Goal: Information Seeking & Learning: Learn about a topic

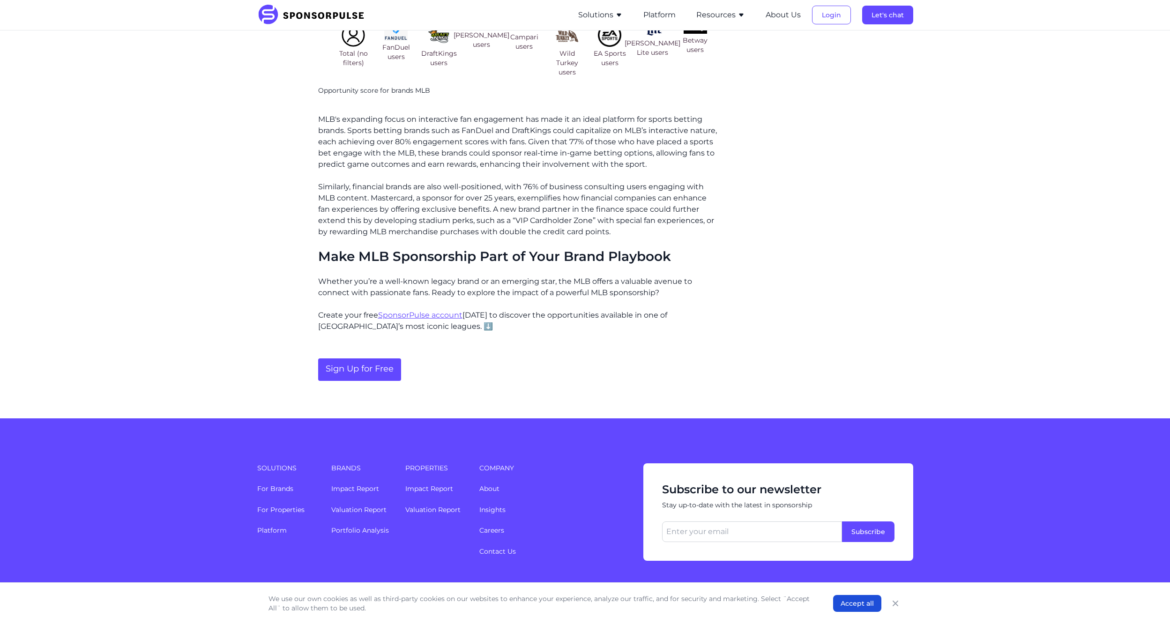
scroll to position [1150, 0]
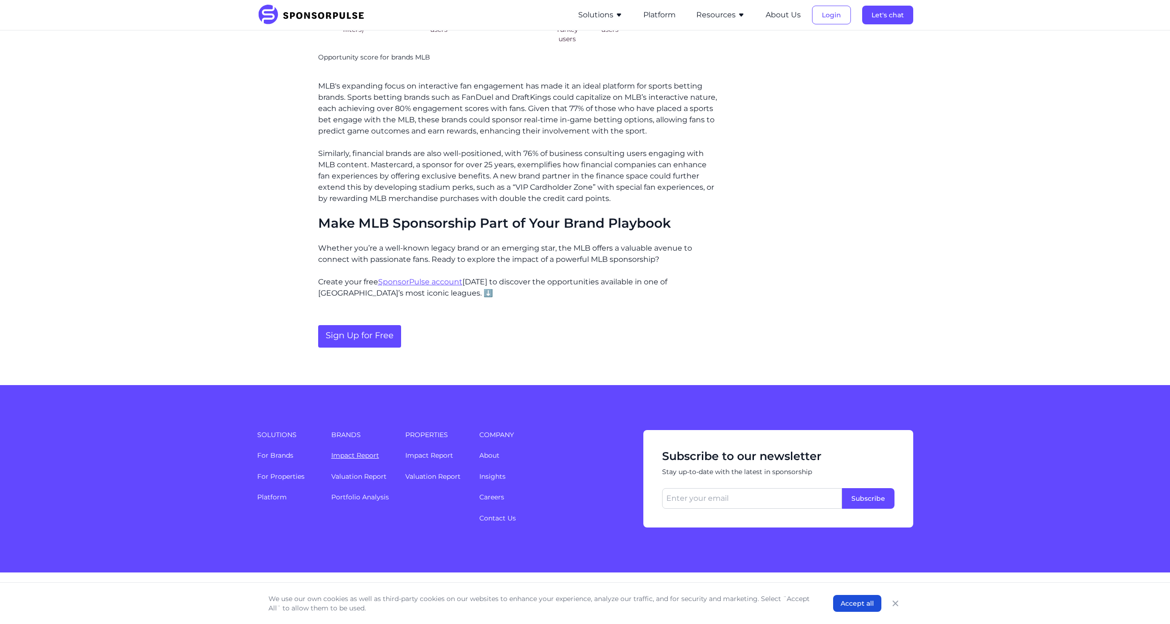
click at [360, 451] on link "Impact Report" at bounding box center [355, 455] width 48 height 8
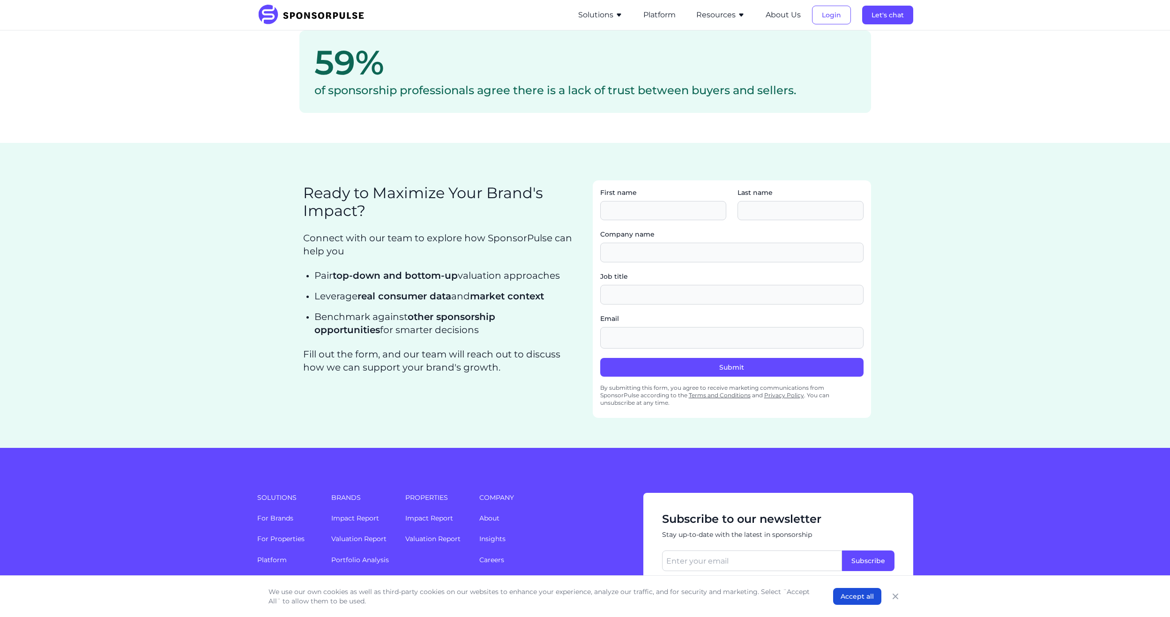
scroll to position [1494, 0]
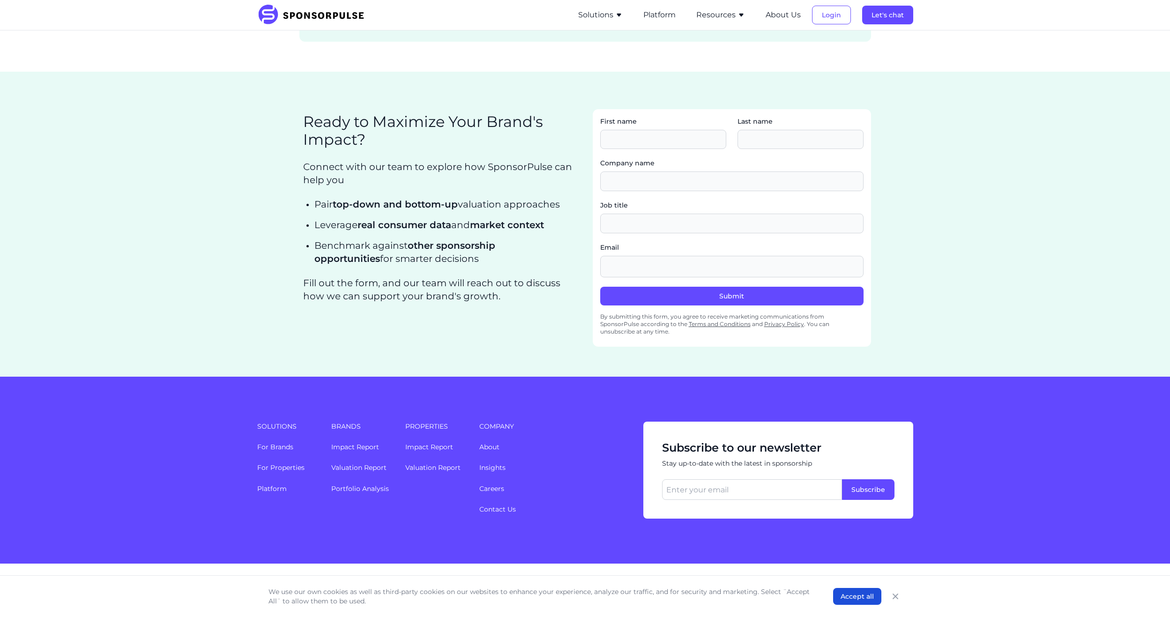
click at [569, 18] on icon "button" at bounding box center [618, 14] width 7 height 7
click at [569, 17] on button "Resources" at bounding box center [720, 14] width 49 height 11
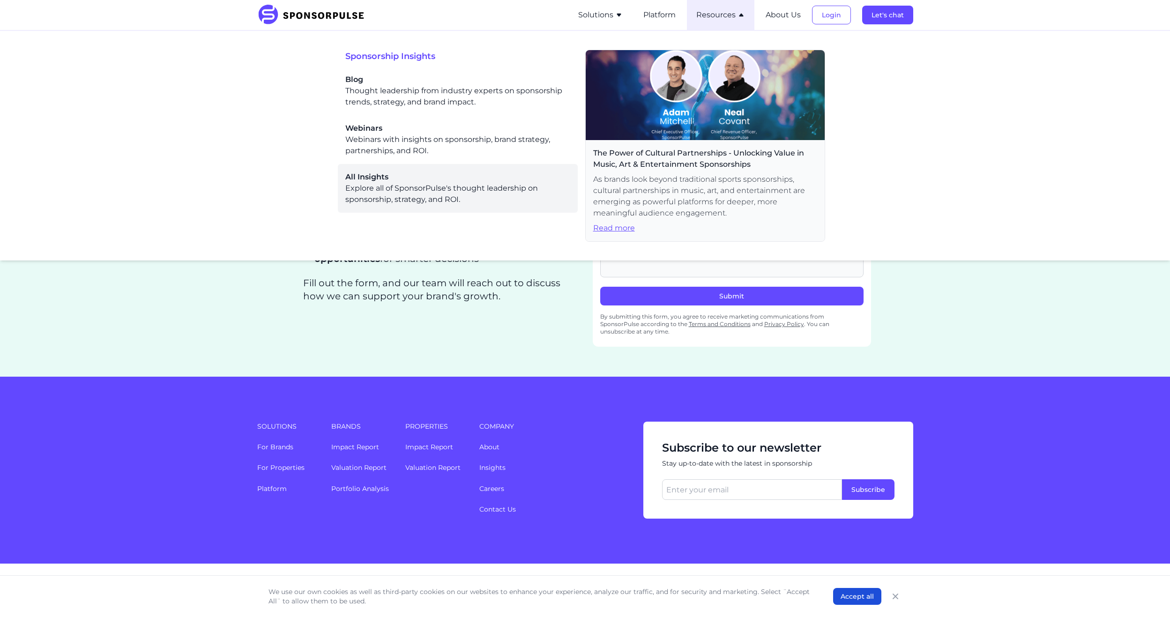
click at [372, 176] on span "All Insights" at bounding box center [457, 176] width 225 height 11
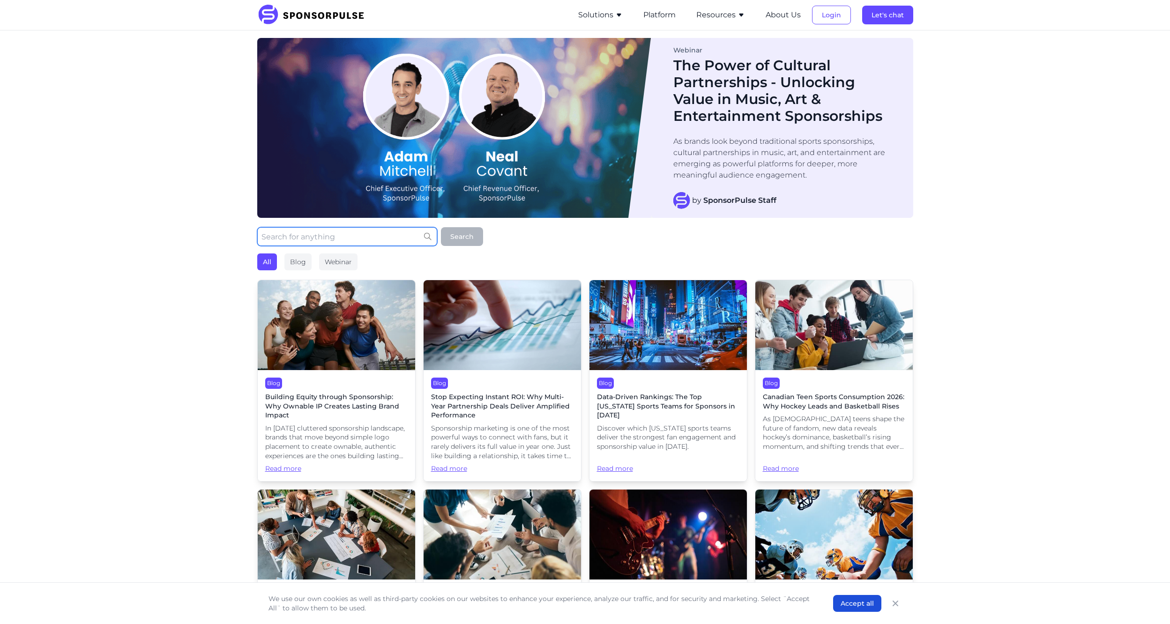
click at [376, 236] on input "text" at bounding box center [347, 236] width 180 height 19
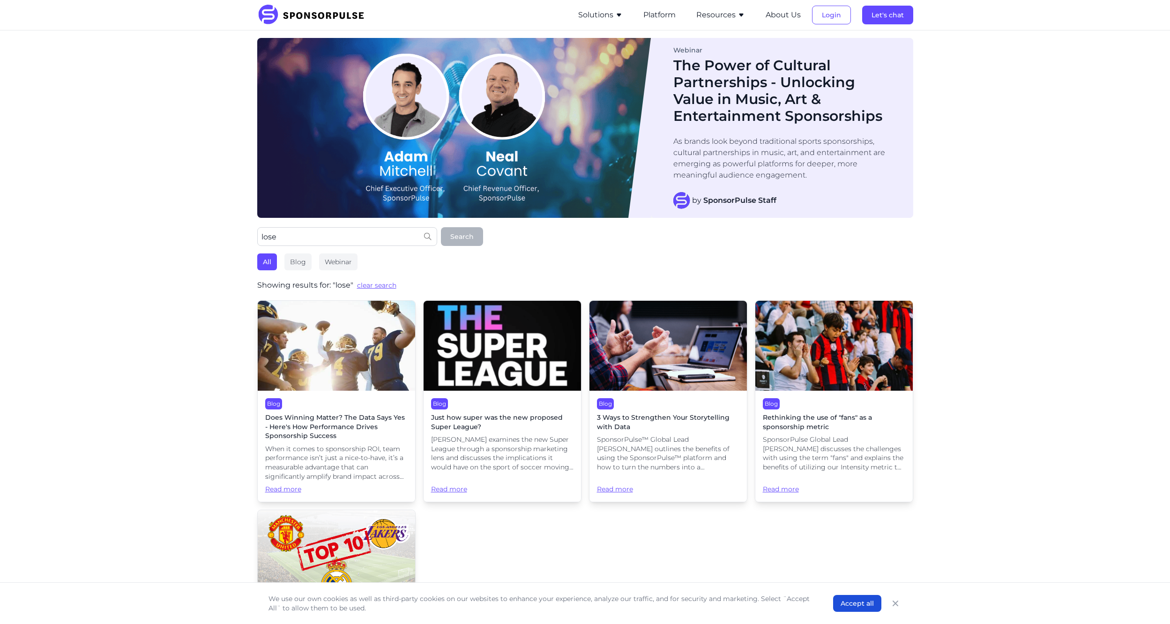
click at [181, 417] on div "Webinar The Power of Cultural Partnerships - Unlocking Value in Music, Art & En…" at bounding box center [585, 369] width 1170 height 679
click at [363, 243] on input "lose" at bounding box center [347, 236] width 180 height 19
type input "loss"
